Goal: Task Accomplishment & Management: Use online tool/utility

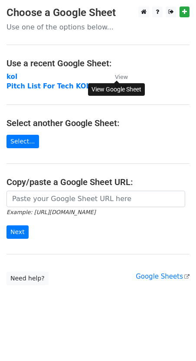
click at [117, 76] on small "View" at bounding box center [121, 77] width 13 height 7
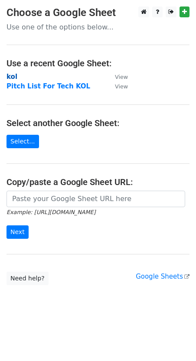
click at [13, 77] on strong "kol" at bounding box center [12, 77] width 11 height 8
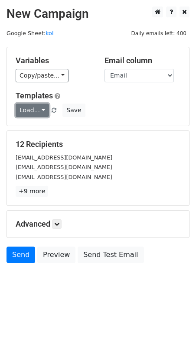
click at [35, 111] on link "Load..." at bounding box center [32, 110] width 33 height 13
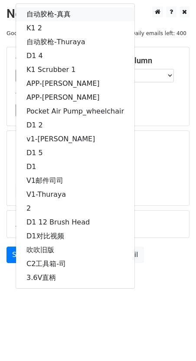
click at [56, 13] on link "自动胶枪-真真" at bounding box center [75, 14] width 118 height 14
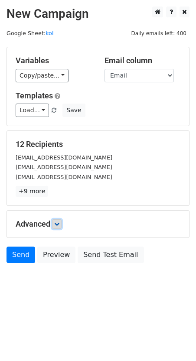
click at [59, 227] on link at bounding box center [57, 224] width 10 height 10
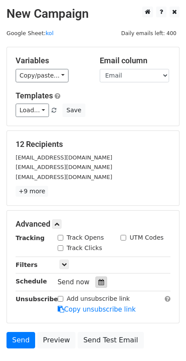
click at [98, 281] on icon at bounding box center [101, 282] width 6 height 6
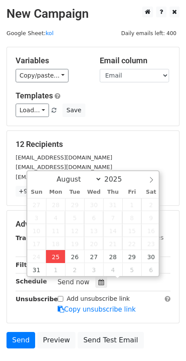
type input "2025-08-25 17:52"
type input "05"
type input "52"
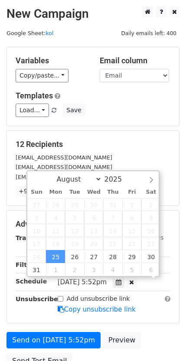
scroll to position [0, 0]
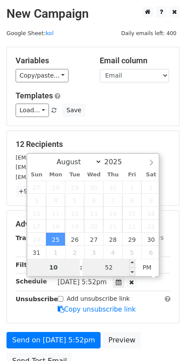
type input "10"
type input "2025-08-25 22:52"
click at [116, 267] on input "52" at bounding box center [108, 267] width 53 height 17
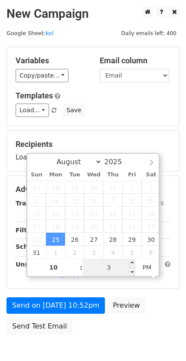
type input "30"
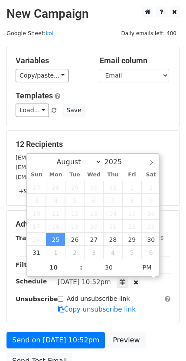
type input "2025-08-25 22:30"
click at [171, 272] on div "Advanced Tracking Track Opens UTM Codes Track Clicks Filters Only include sprea…" at bounding box center [93, 267] width 172 height 112
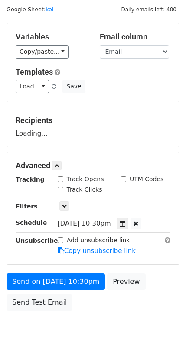
scroll to position [47, 0]
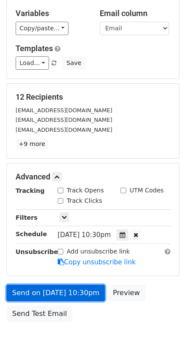
click at [76, 294] on link "Send on Aug 25 at 10:30pm" at bounding box center [56, 293] width 98 height 16
